Goal: Navigation & Orientation: Find specific page/section

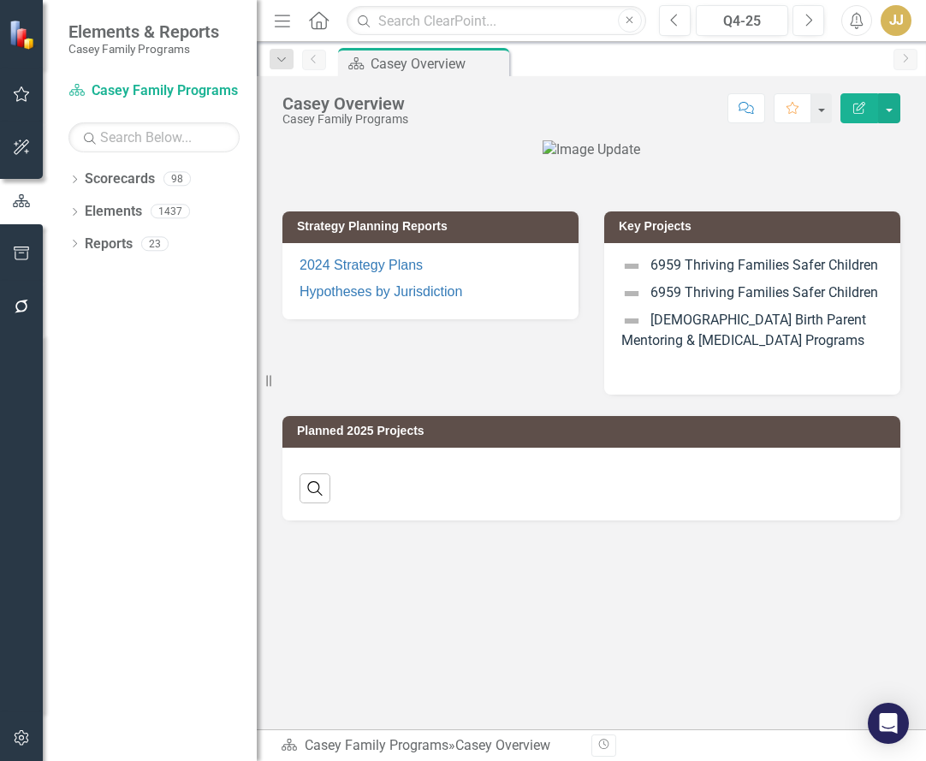
click at [74, 178] on icon "Dropdown" at bounding box center [74, 180] width 12 height 9
click at [83, 215] on icon "Dropdown" at bounding box center [83, 210] width 13 height 10
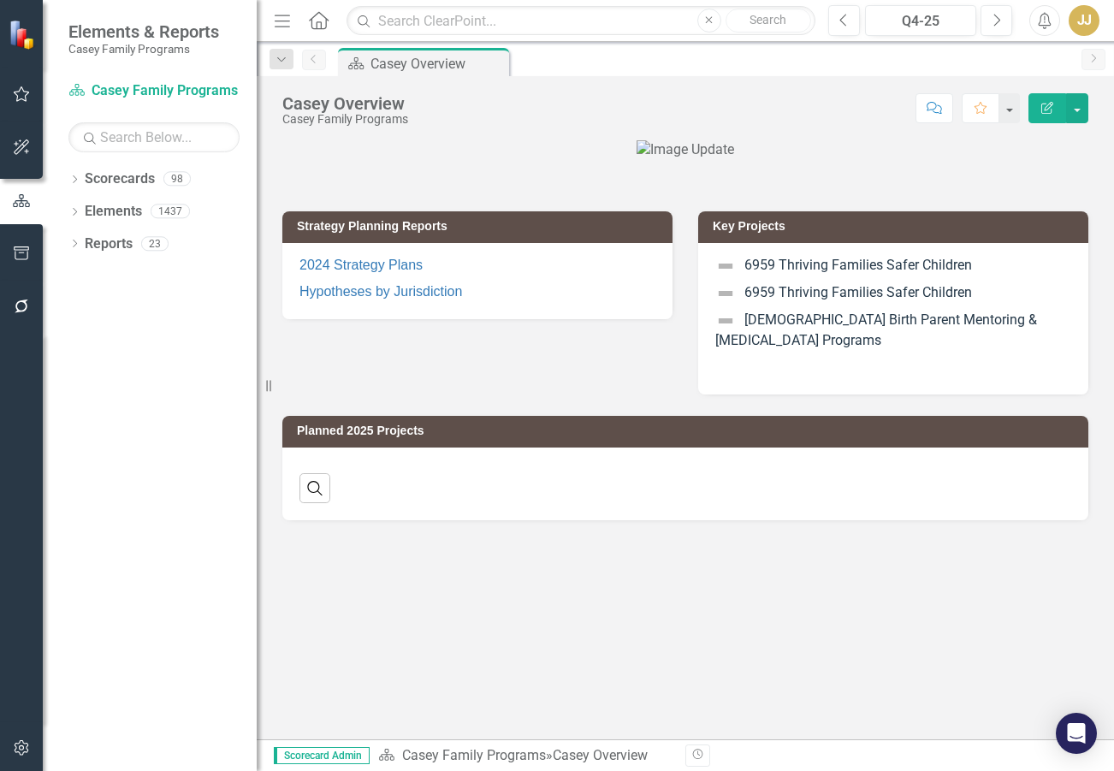
click at [74, 179] on icon "Dropdown" at bounding box center [74, 180] width 12 height 9
click at [86, 211] on icon "Dropdown" at bounding box center [83, 210] width 13 height 10
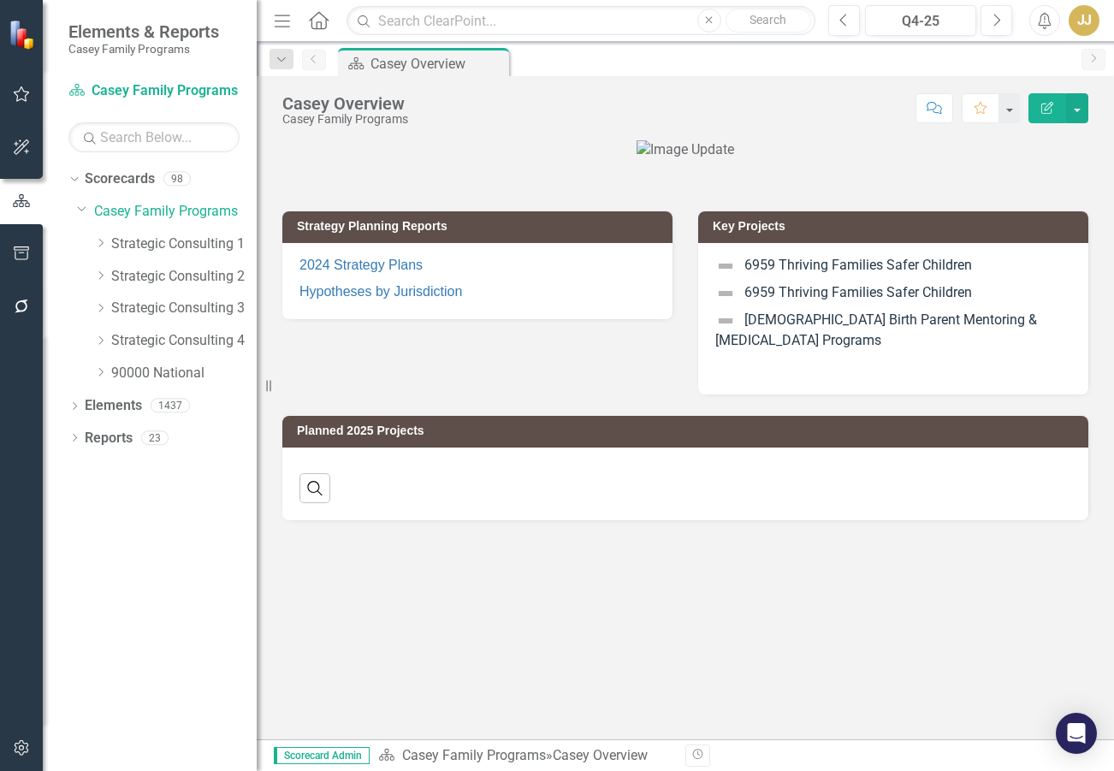
click at [98, 244] on icon "Dropdown" at bounding box center [100, 243] width 13 height 10
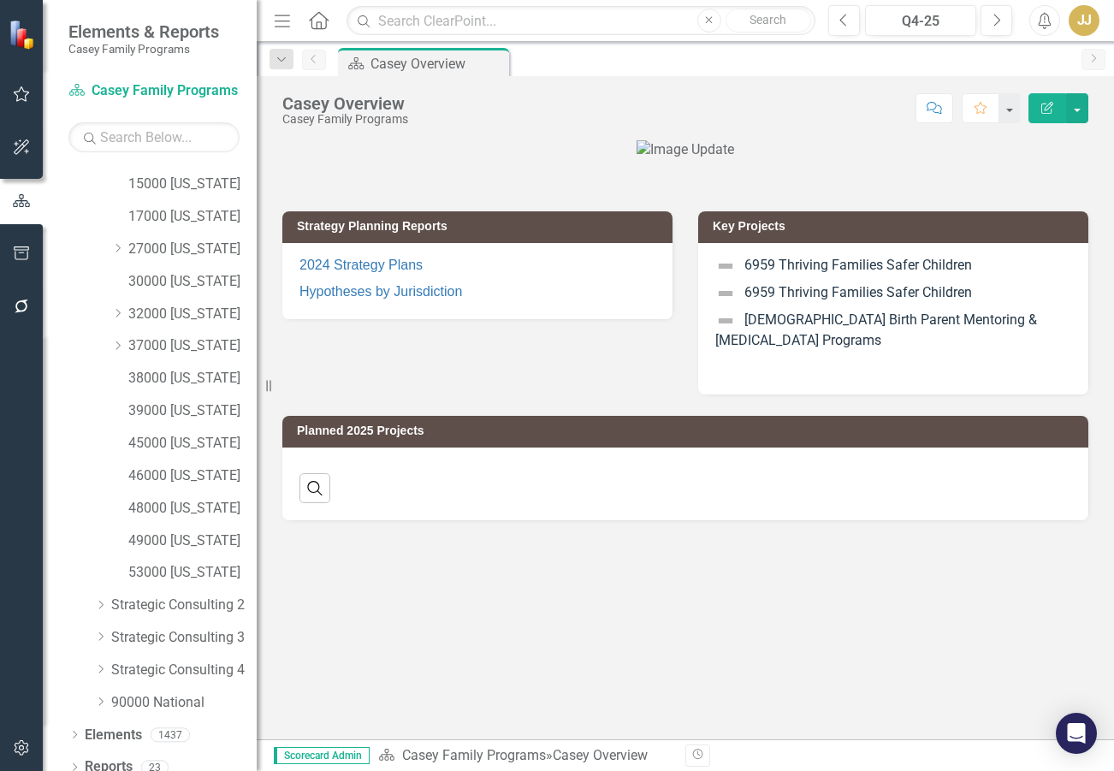
scroll to position [171, 0]
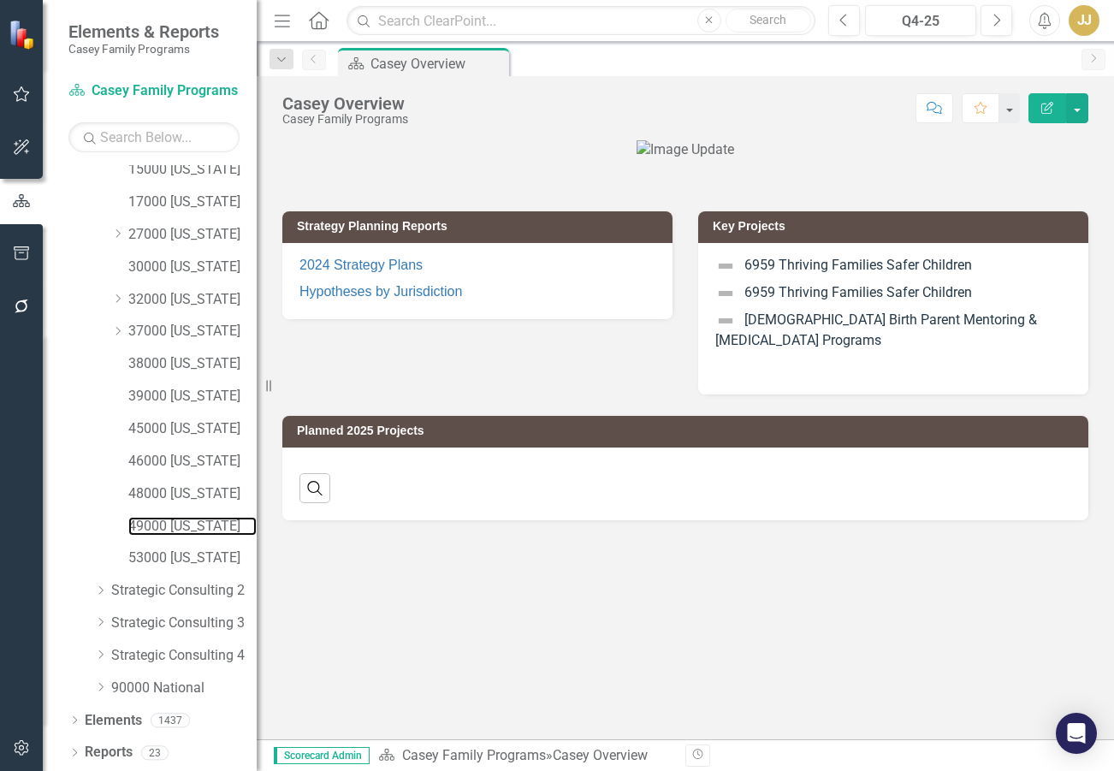
click at [182, 524] on link "49000 [US_STATE]" at bounding box center [192, 527] width 128 height 20
